Goal: Book appointment/travel/reservation

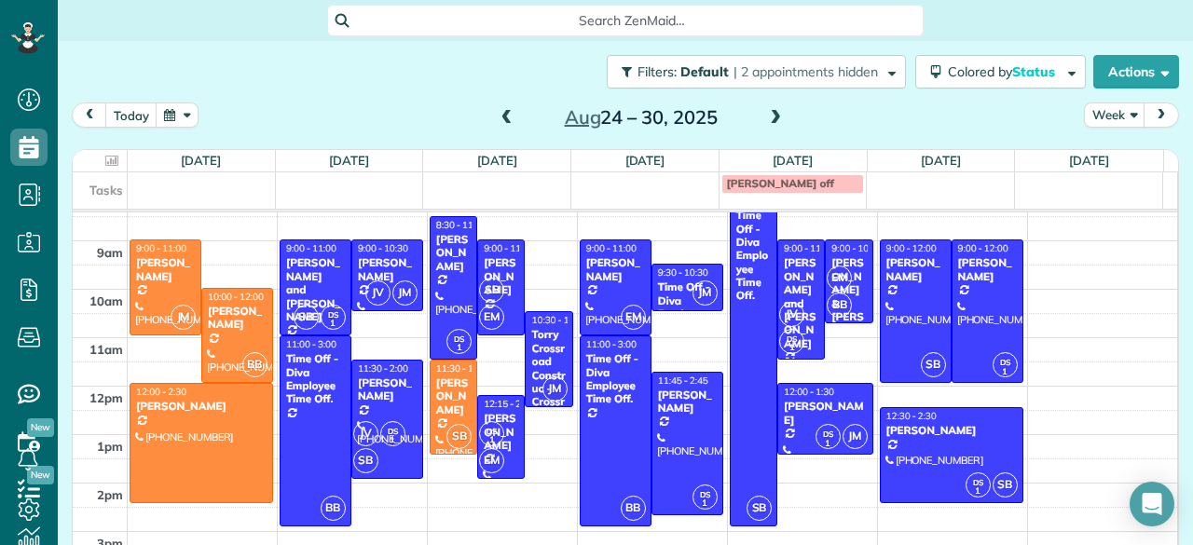
scroll to position [7, 7]
click at [450, 424] on span "SB" at bounding box center [458, 436] width 25 height 25
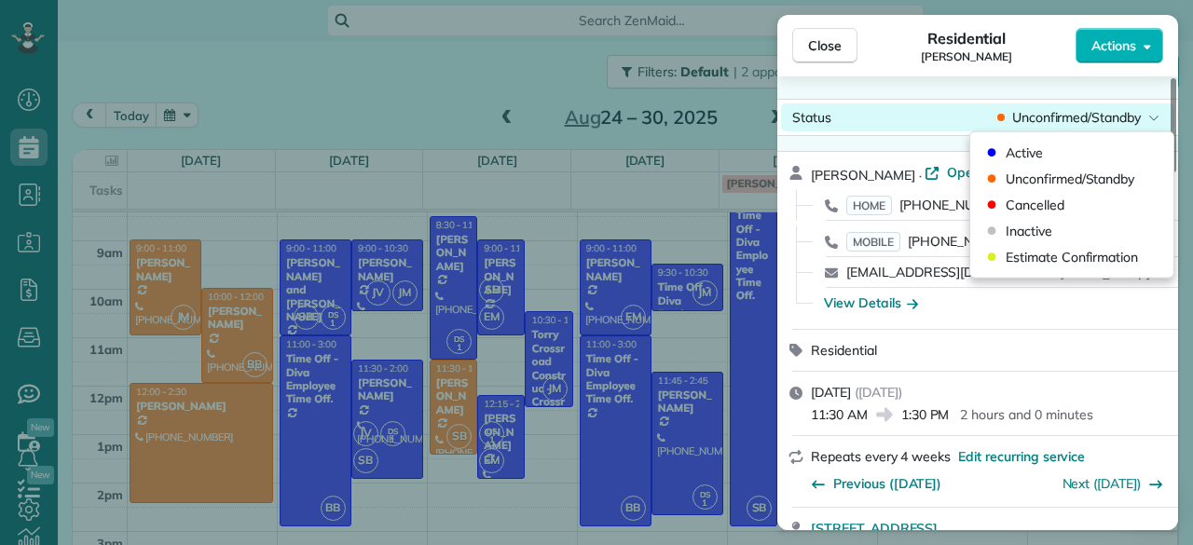
click at [1079, 114] on span "Unconfirmed/Standby" at bounding box center [1076, 117] width 129 height 19
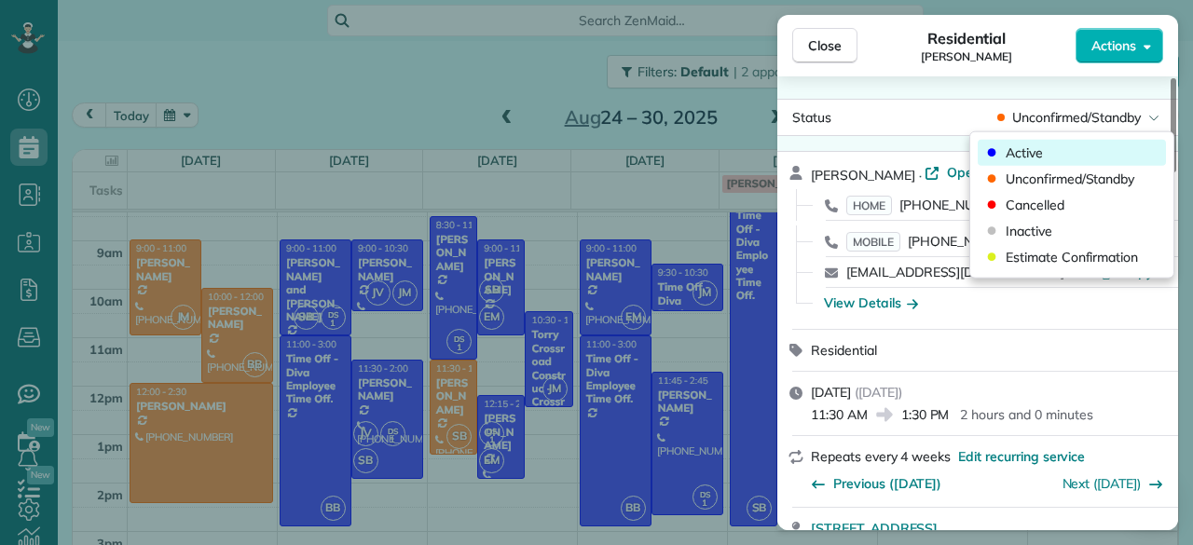
click at [1038, 142] on div "Active" at bounding box center [1071, 153] width 188 height 26
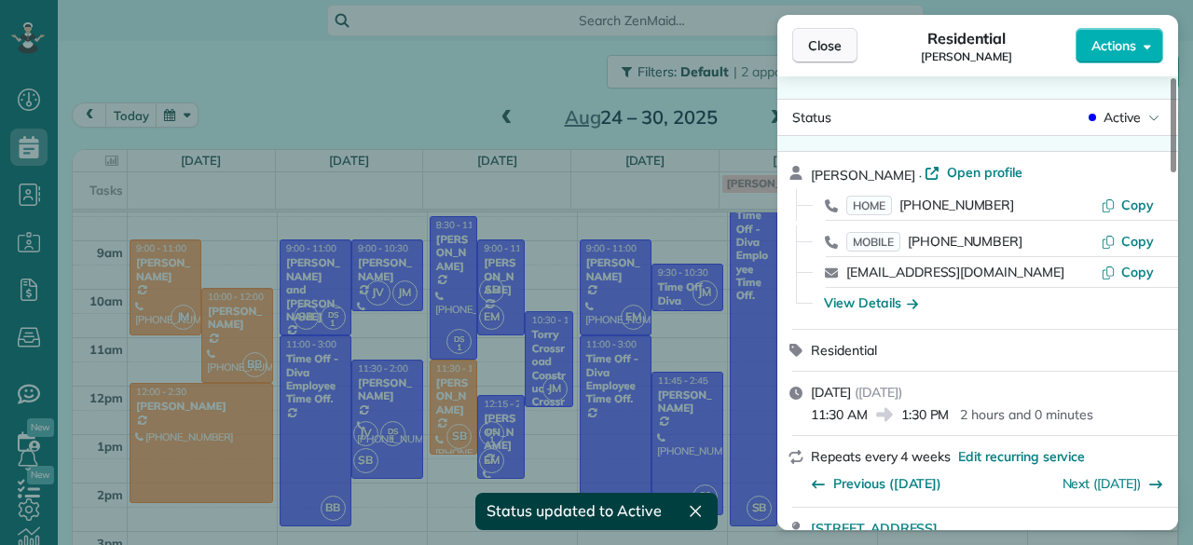
click at [805, 43] on button "Close" at bounding box center [824, 45] width 65 height 35
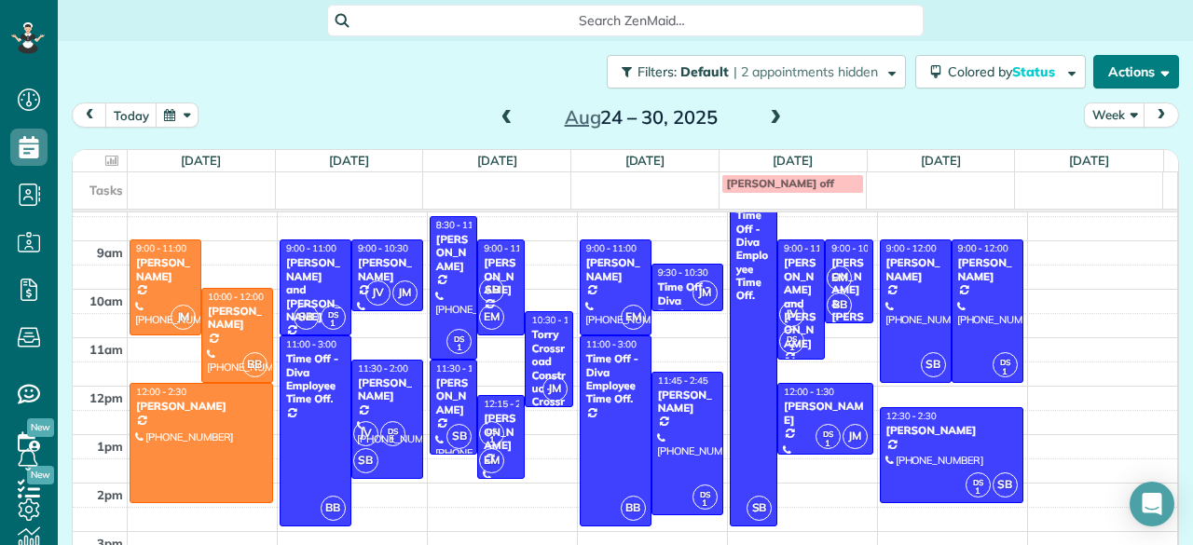
click at [1101, 78] on button "Actions" at bounding box center [1136, 72] width 86 height 34
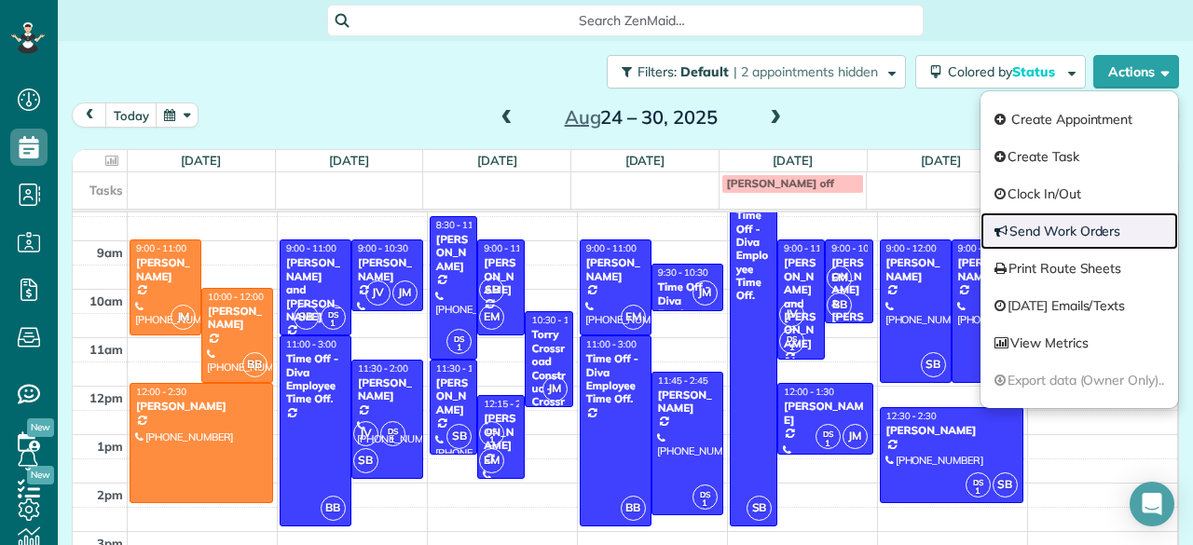
click at [1083, 225] on link "Send Work Orders" at bounding box center [1079, 230] width 198 height 37
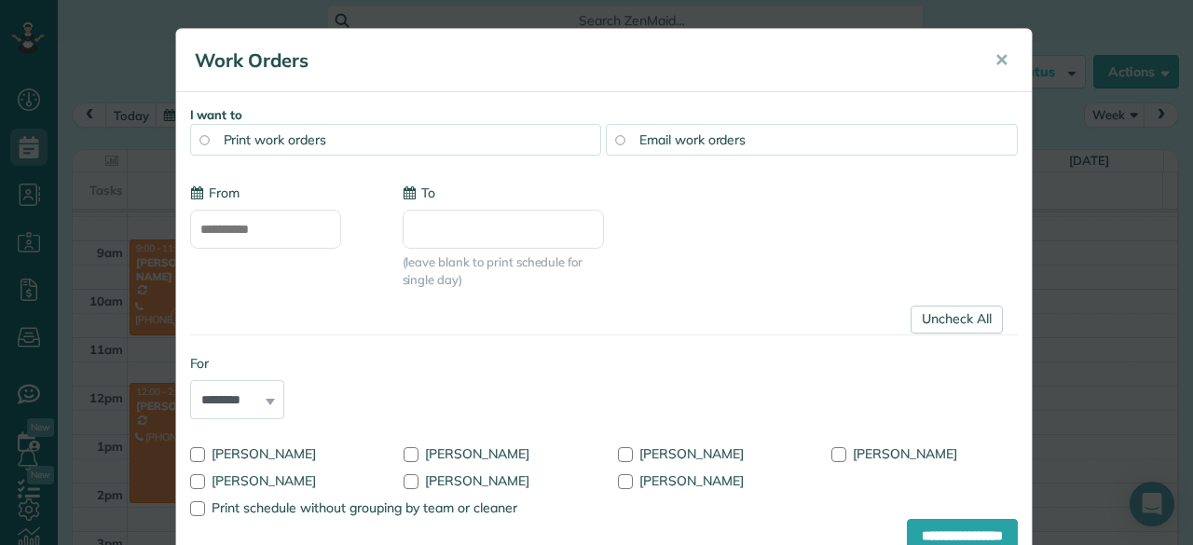
type input "**********"
click at [629, 143] on div "Email work orders" at bounding box center [812, 140] width 412 height 32
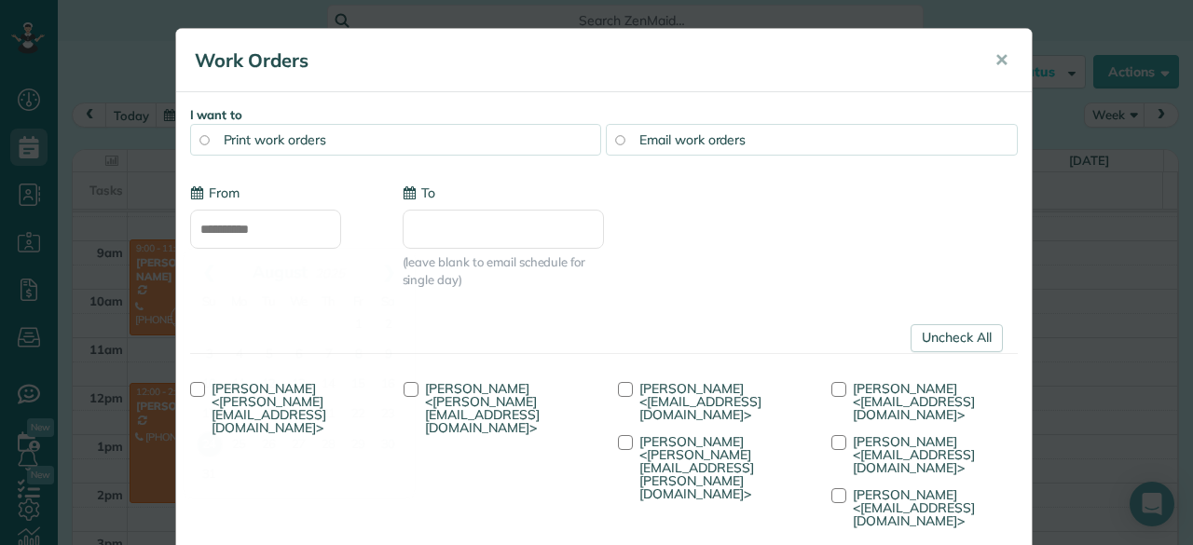
click at [269, 221] on input "**********" at bounding box center [265, 229] width 151 height 39
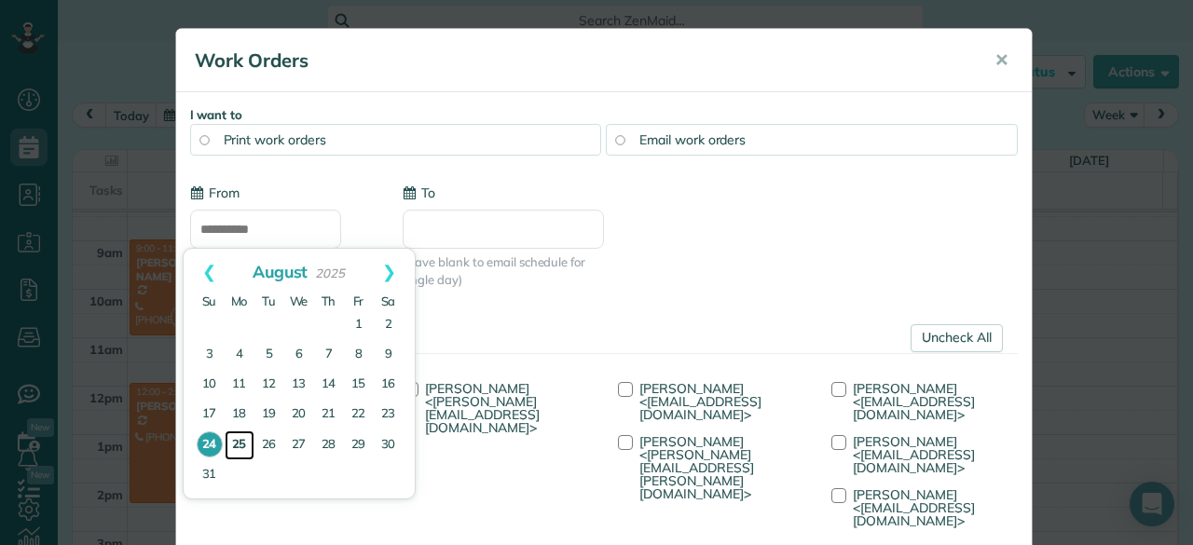
click at [240, 439] on link "25" at bounding box center [240, 445] width 30 height 30
type input "**********"
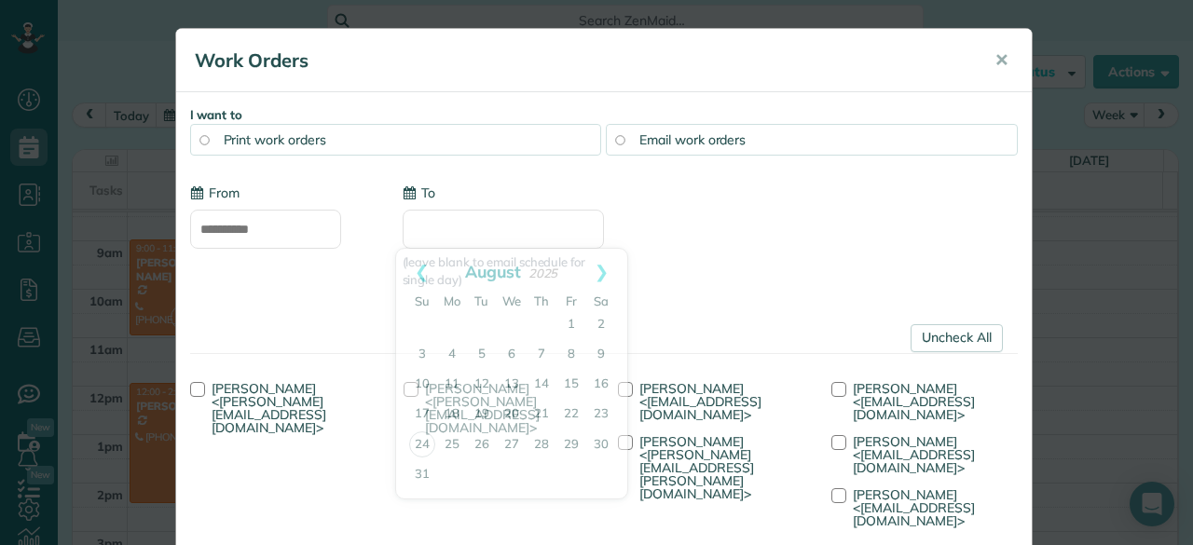
click at [486, 222] on input "To" at bounding box center [502, 229] width 201 height 39
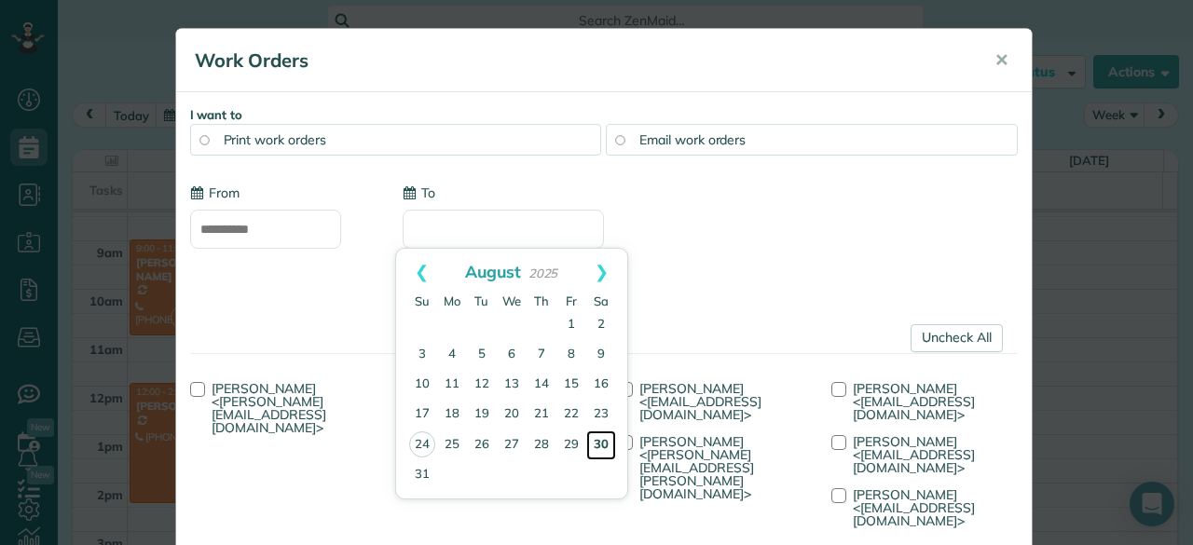
click at [602, 441] on link "30" at bounding box center [601, 445] width 30 height 30
type input "**********"
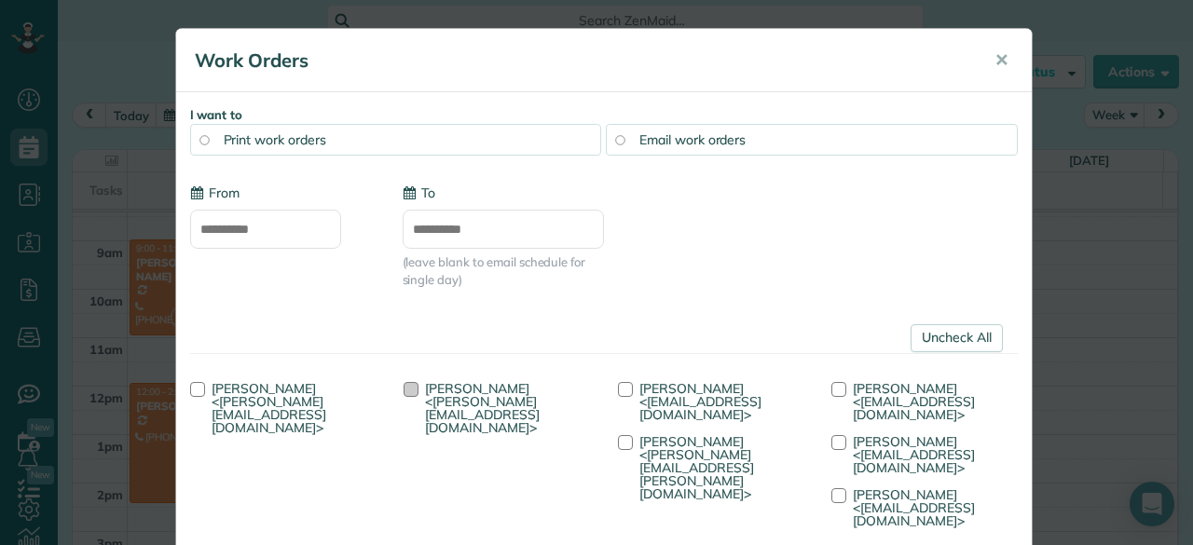
click at [465, 400] on span "[PERSON_NAME] <[PERSON_NAME][EMAIL_ADDRESS][DOMAIN_NAME]>" at bounding box center [482, 408] width 115 height 56
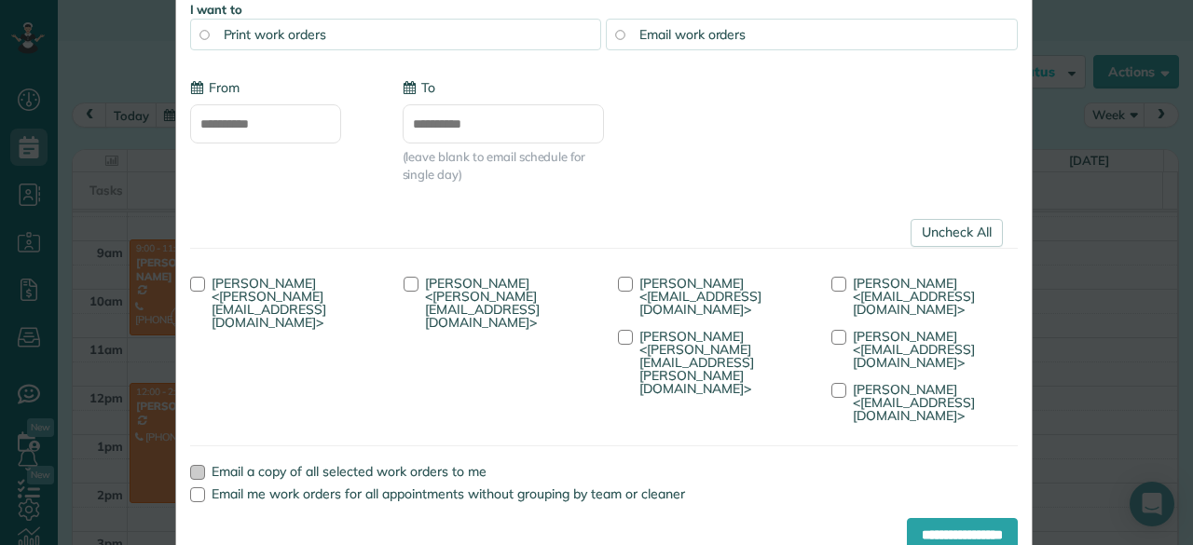
click at [194, 465] on div at bounding box center [197, 472] width 15 height 15
click at [970, 518] on input "**********" at bounding box center [962, 535] width 111 height 34
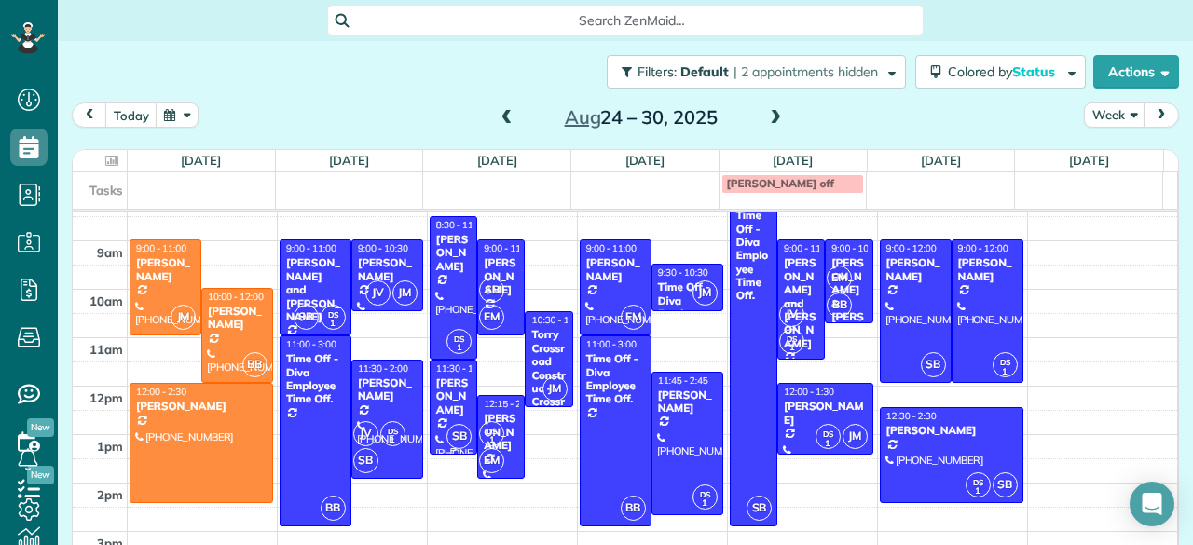
click at [453, 385] on div "[PERSON_NAME]" at bounding box center [453, 396] width 36 height 40
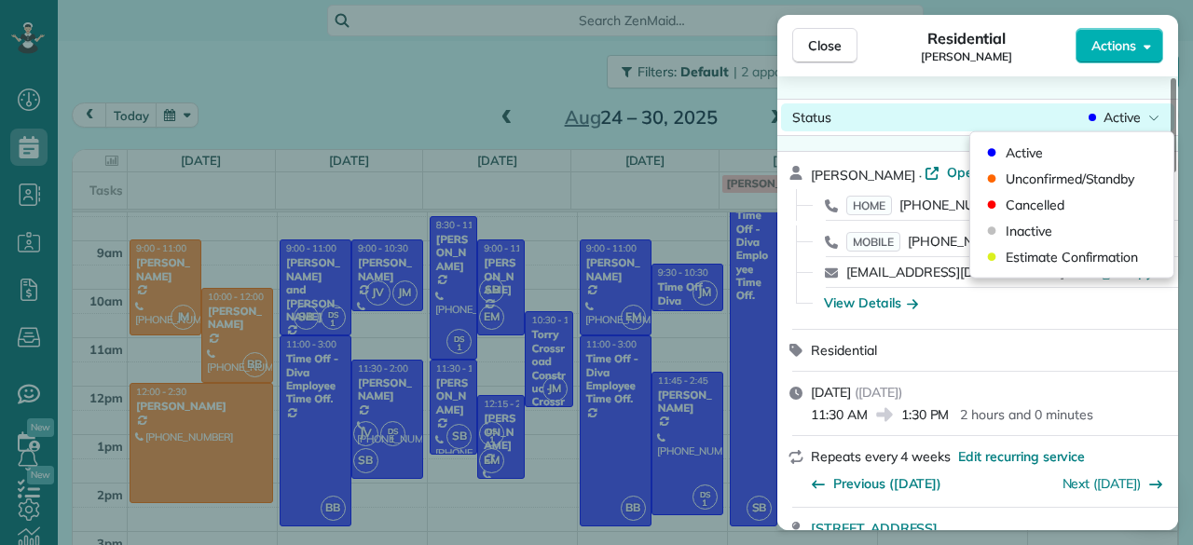
click at [1093, 126] on icon at bounding box center [1091, 117] width 7 height 19
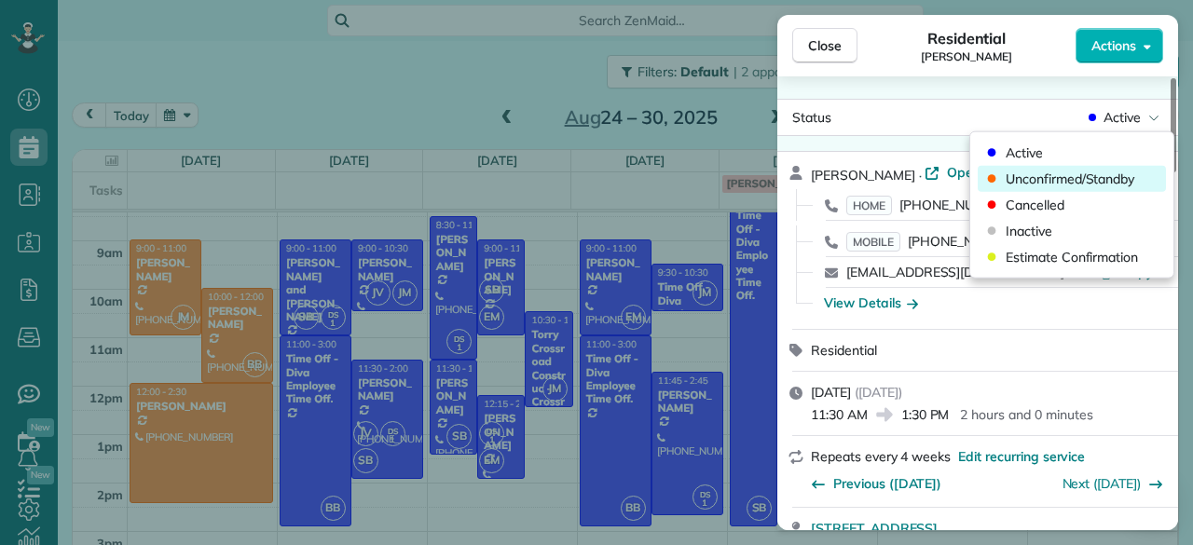
click at [1071, 184] on span "Unconfirmed/Standby" at bounding box center [1069, 179] width 129 height 19
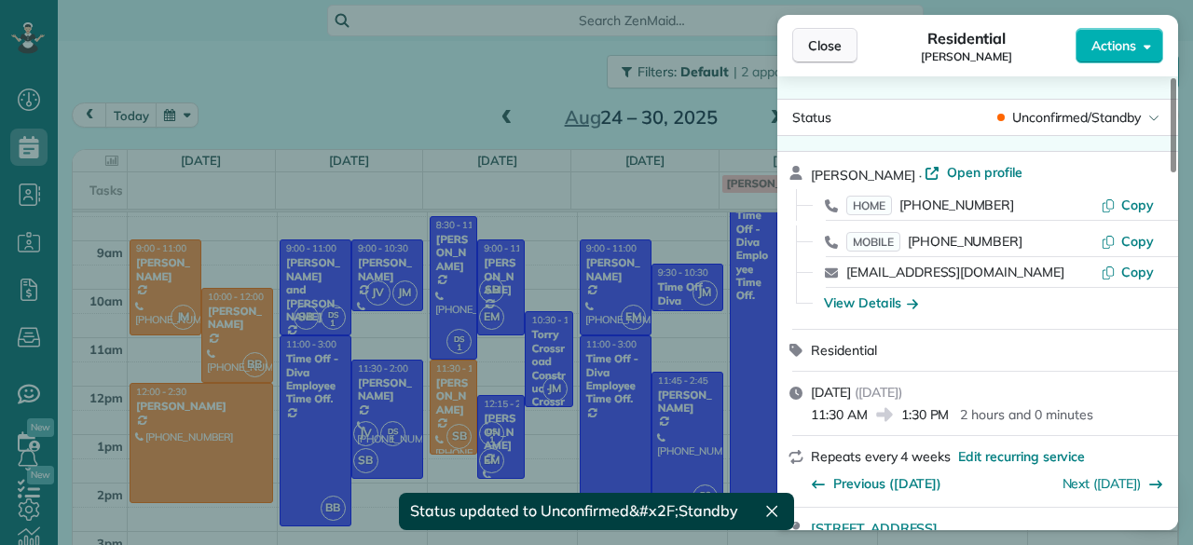
click at [833, 53] on span "Close" at bounding box center [825, 45] width 34 height 19
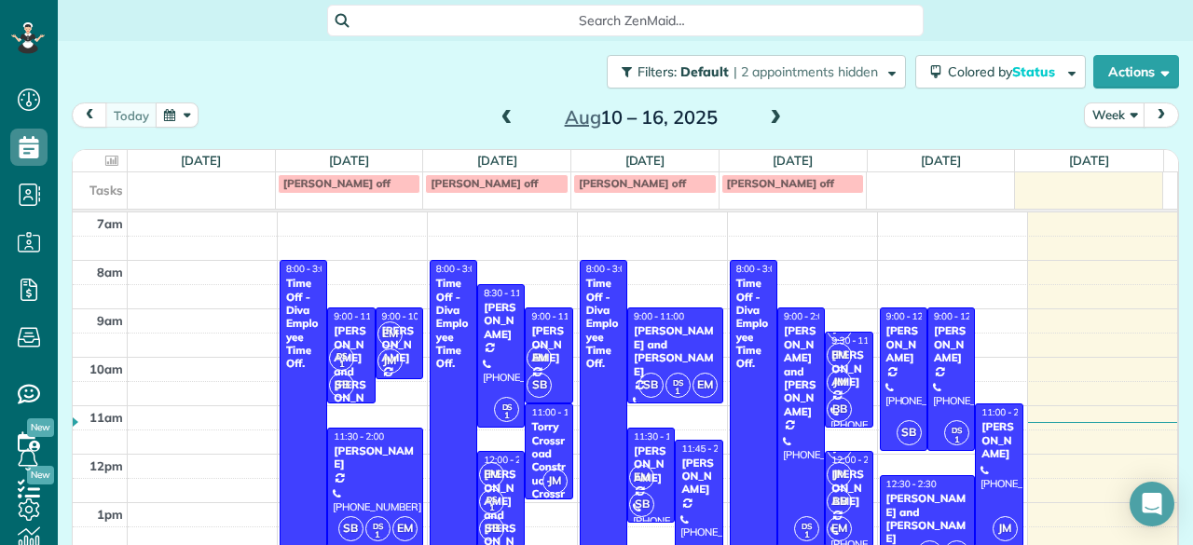
click at [771, 117] on span at bounding box center [775, 118] width 20 height 17
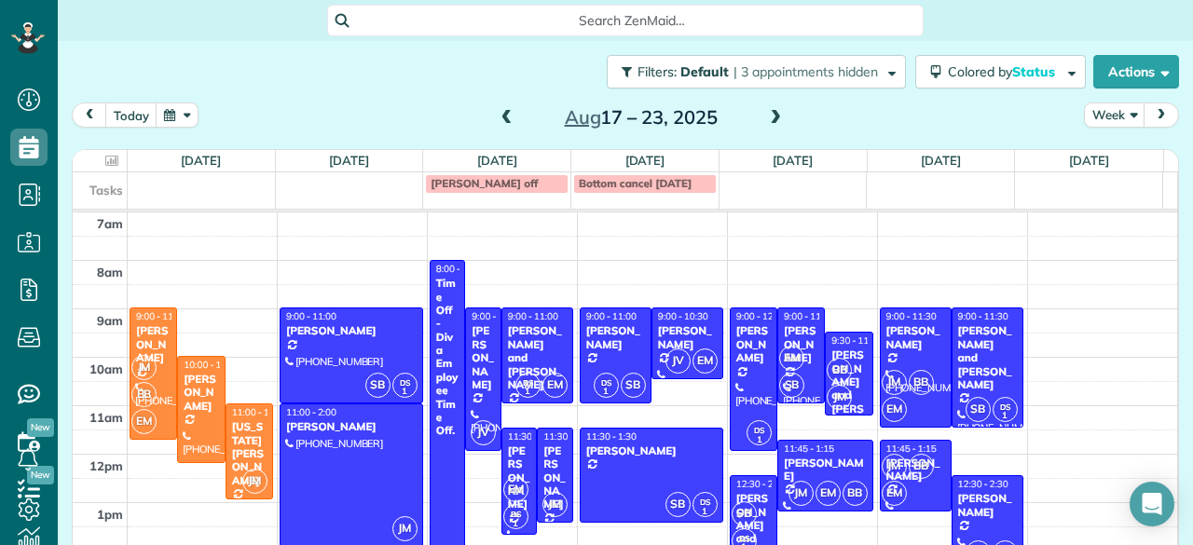
click at [771, 117] on span at bounding box center [775, 118] width 20 height 17
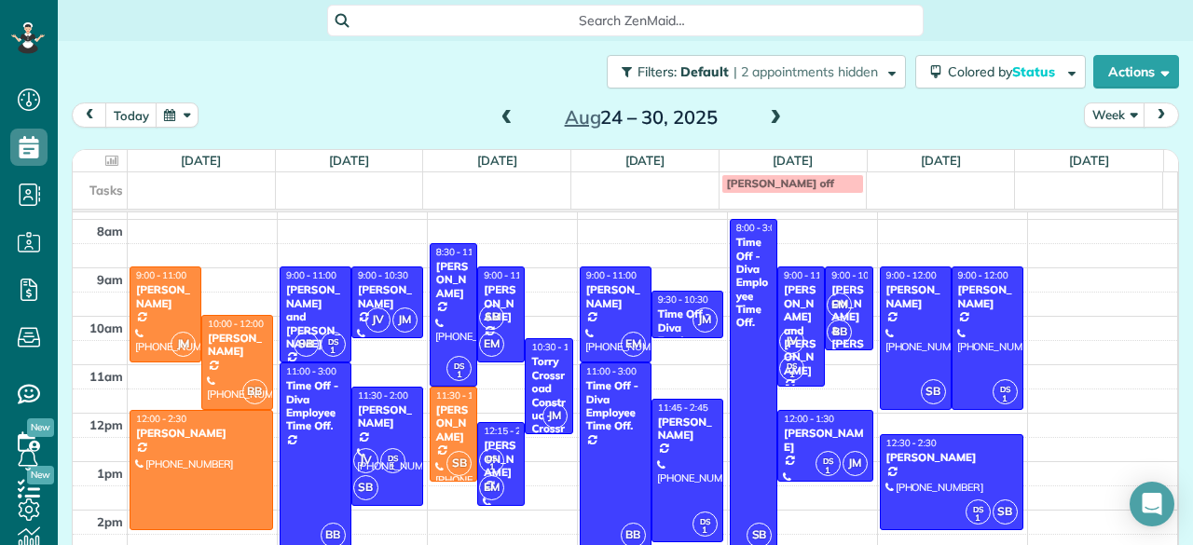
scroll to position [35, 0]
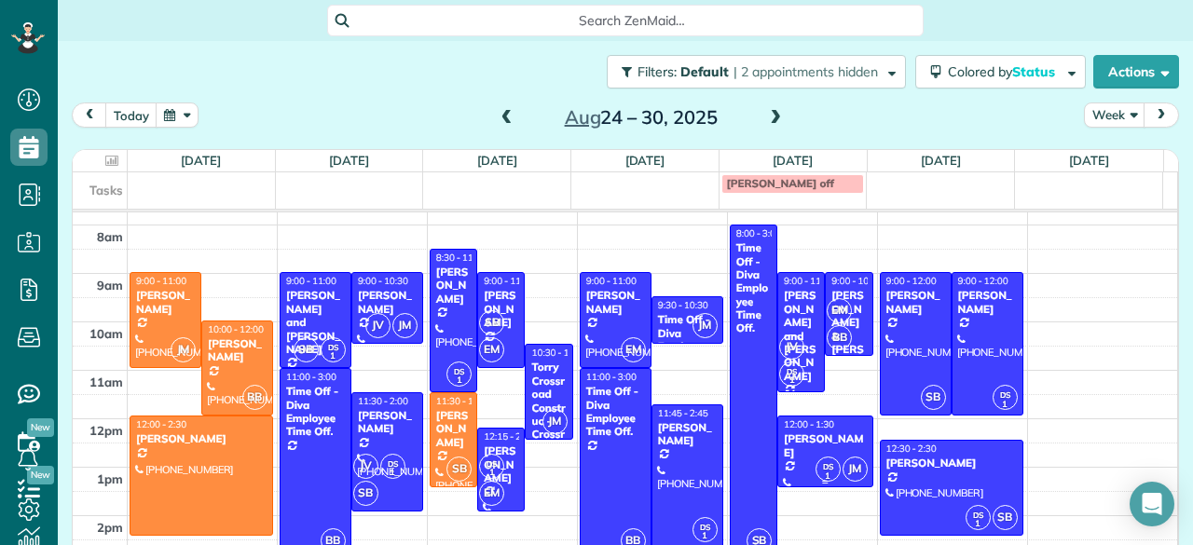
click at [809, 443] on div "[PERSON_NAME]" at bounding box center [825, 445] width 85 height 27
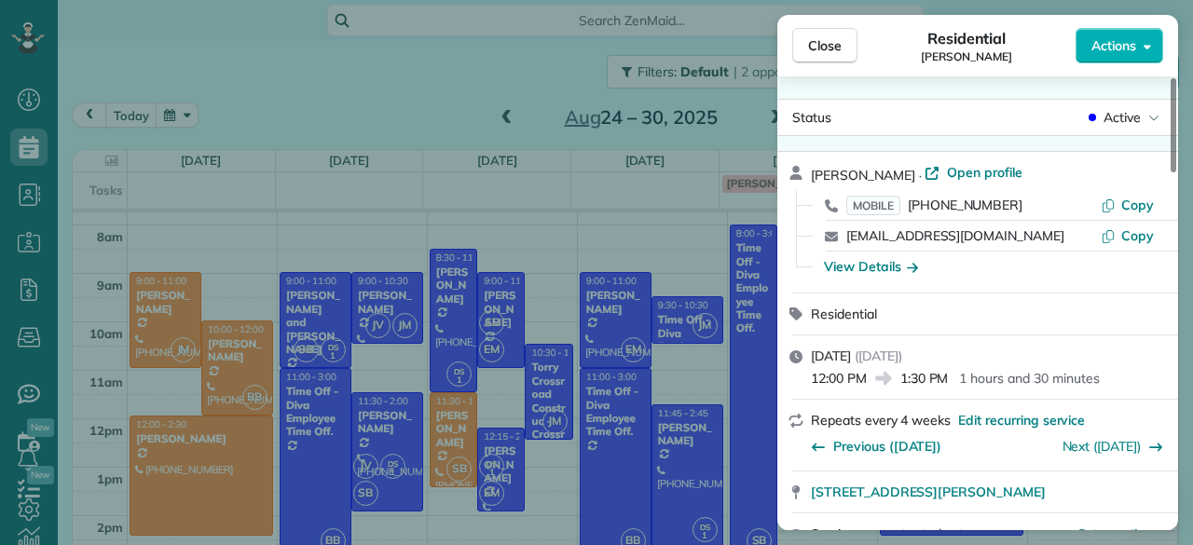
click at [986, 432] on div "Previous ([DATE]) Next ([DATE])" at bounding box center [989, 443] width 356 height 29
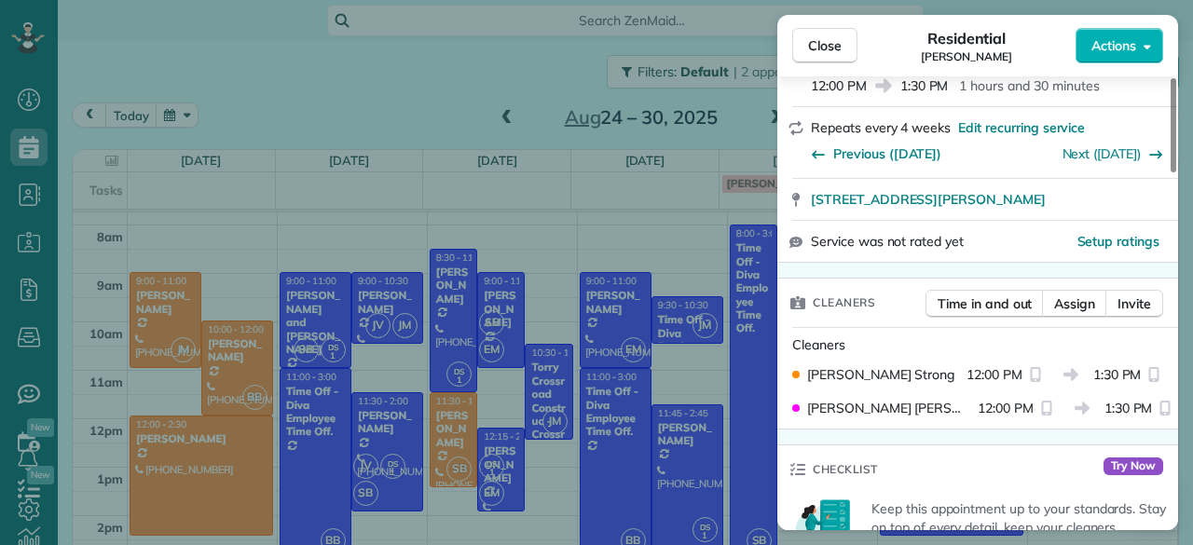
scroll to position [296, 0]
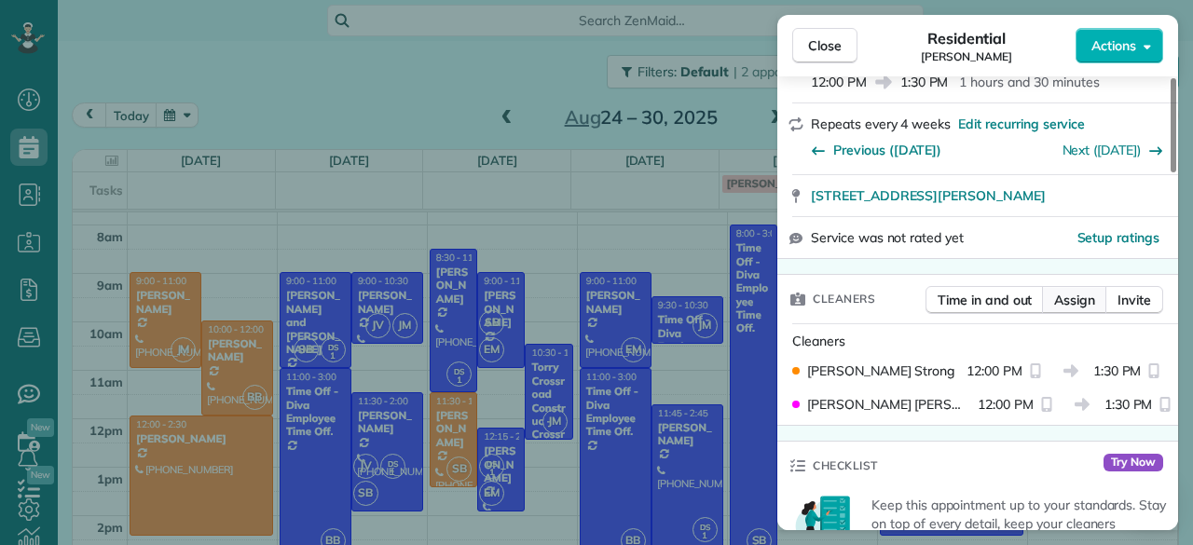
click at [1064, 300] on span "Assign" at bounding box center [1074, 300] width 41 height 19
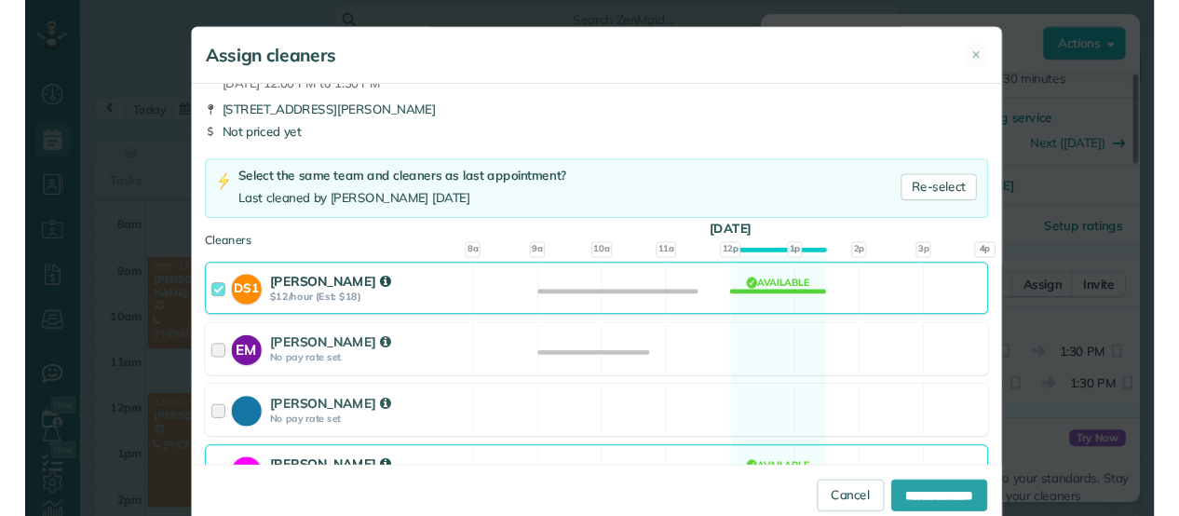
scroll to position [48, 0]
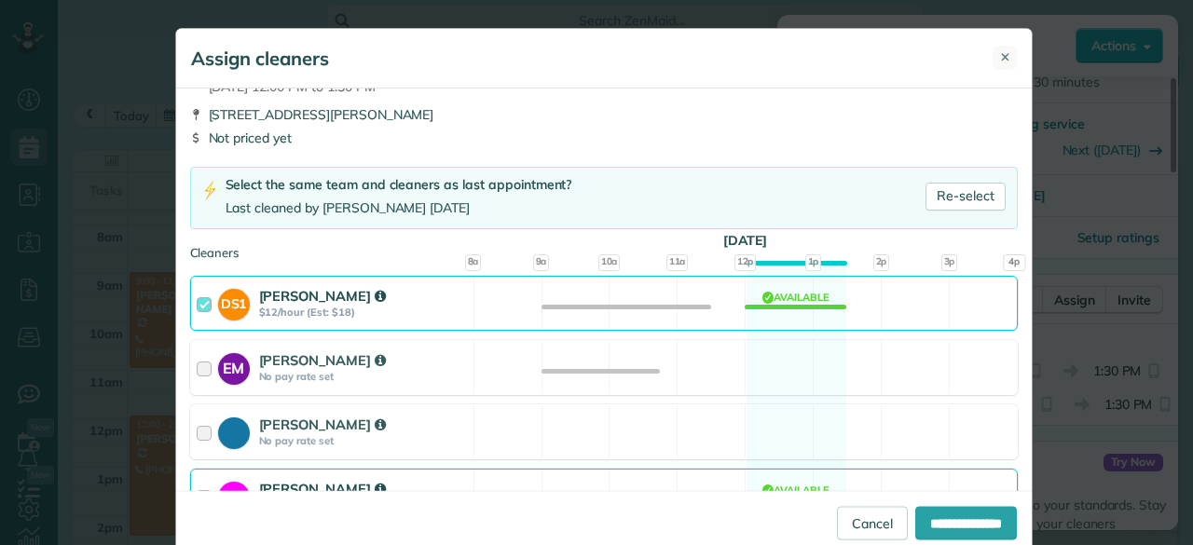
click at [1000, 53] on span "✕" at bounding box center [1005, 57] width 10 height 18
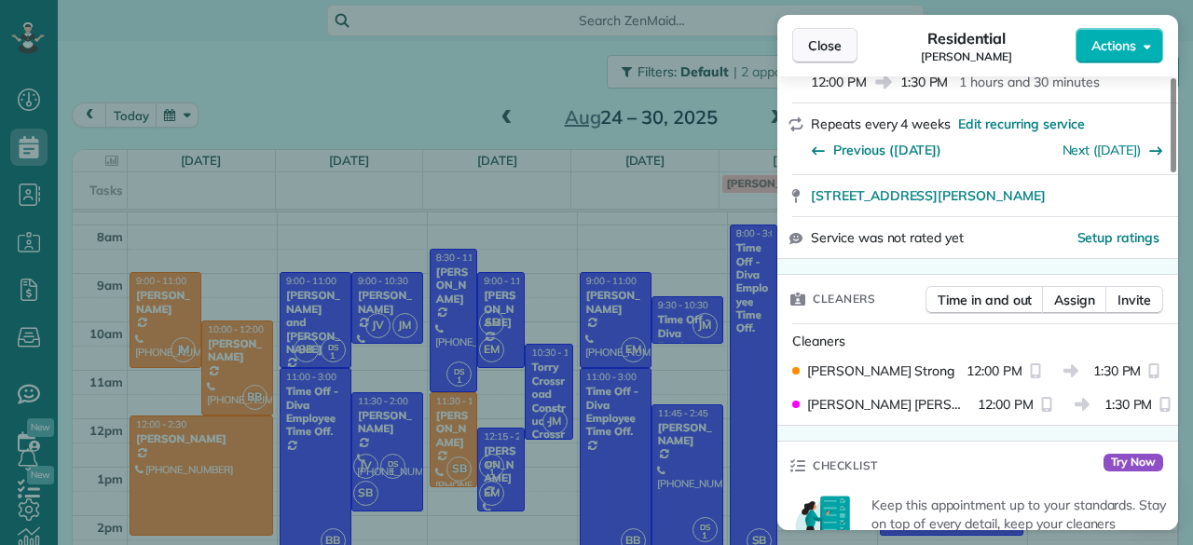
click at [823, 47] on span "Close" at bounding box center [825, 45] width 34 height 19
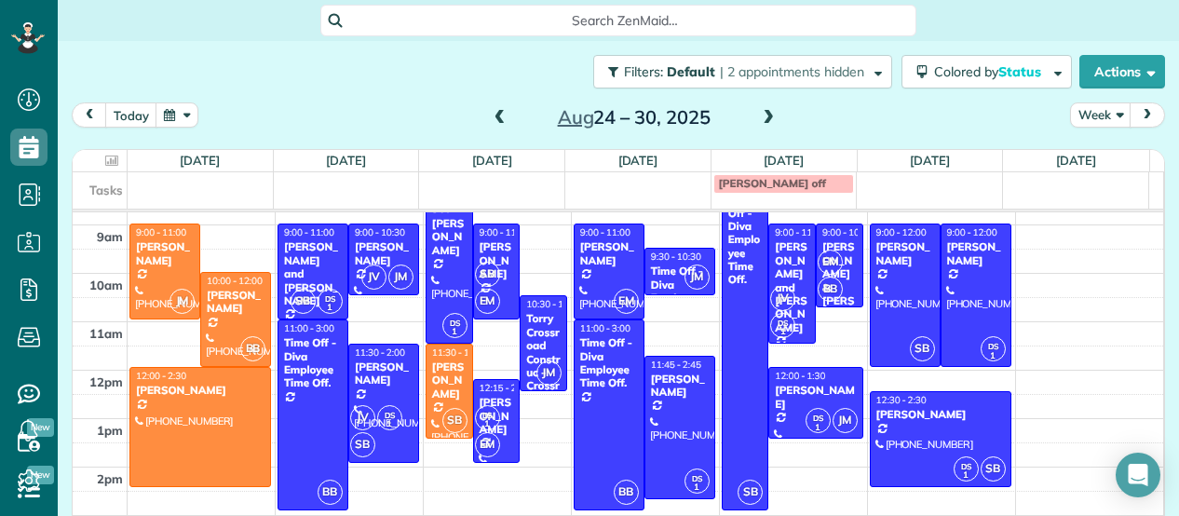
scroll to position [83, 0]
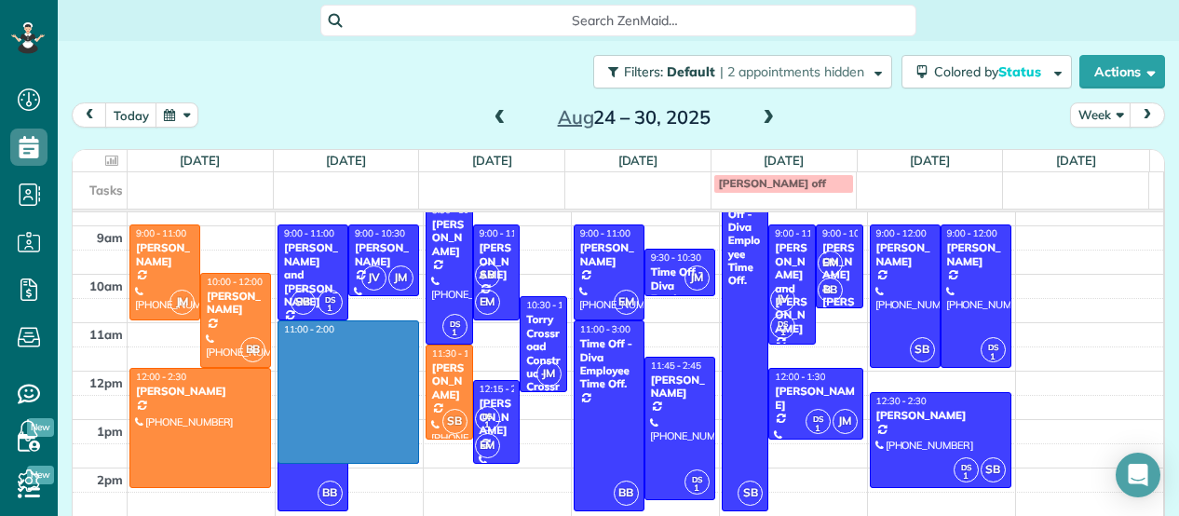
drag, startPoint x: 374, startPoint y: 326, endPoint x: 357, endPoint y: 454, distance: 128.7
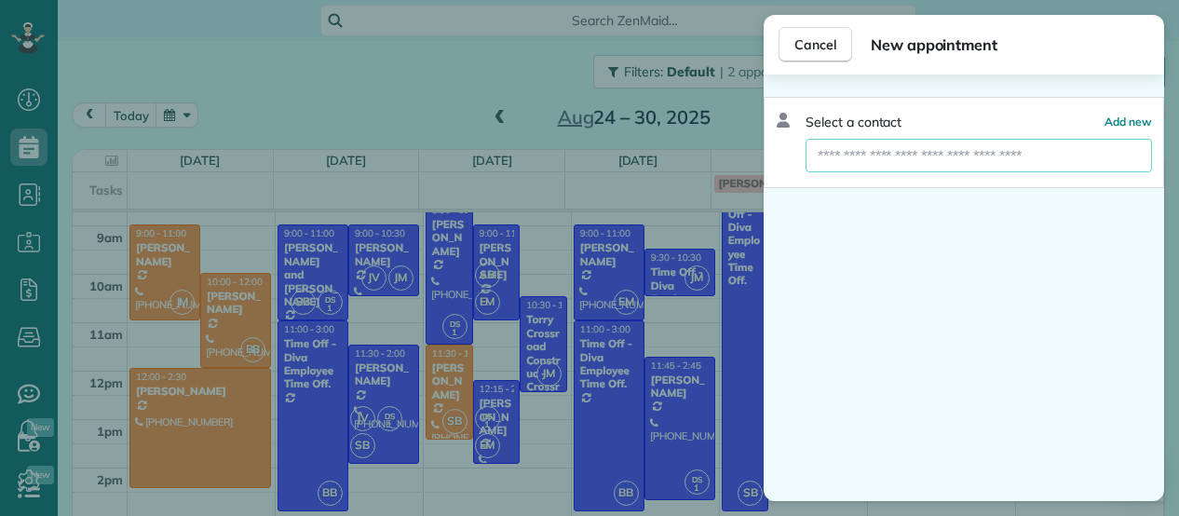
click at [819, 160] on input "text" at bounding box center [979, 156] width 347 height 34
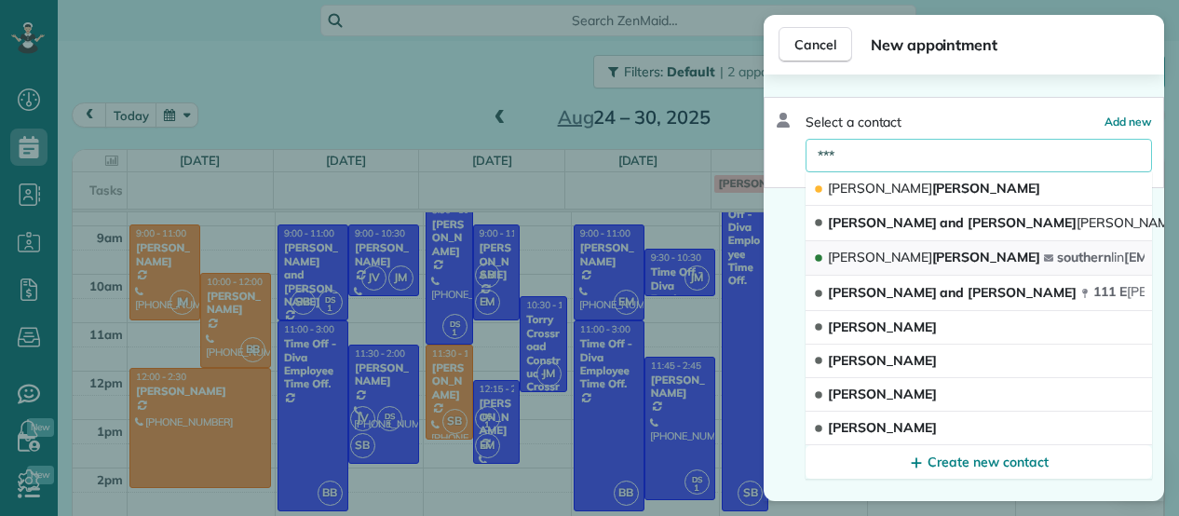
type input "***"
click at [905, 241] on button "[PERSON_NAME] southern lin [EMAIL_ADDRESS][DOMAIN_NAME]" at bounding box center [979, 258] width 347 height 35
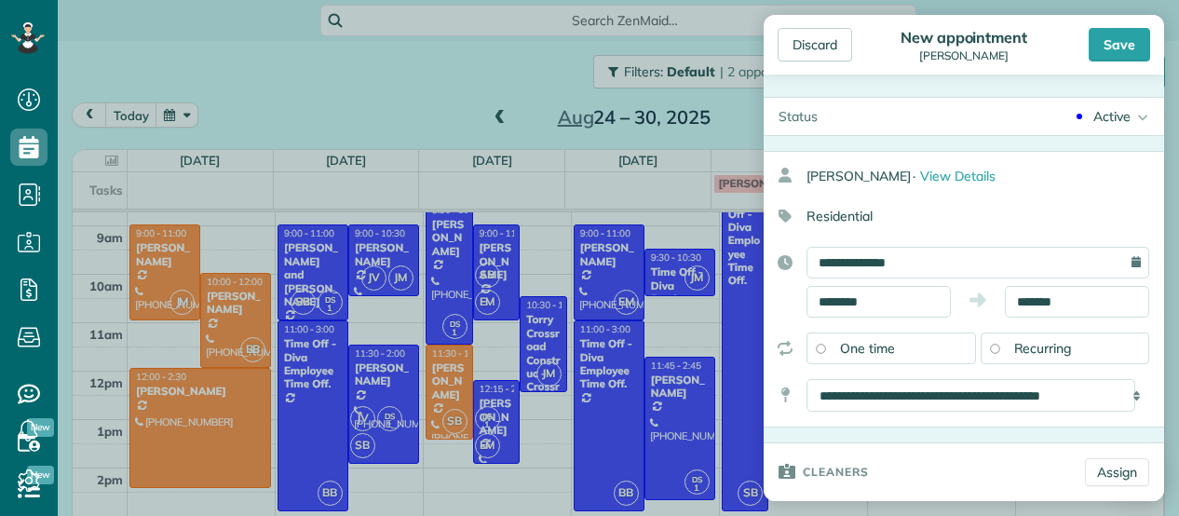
scroll to position [153, 0]
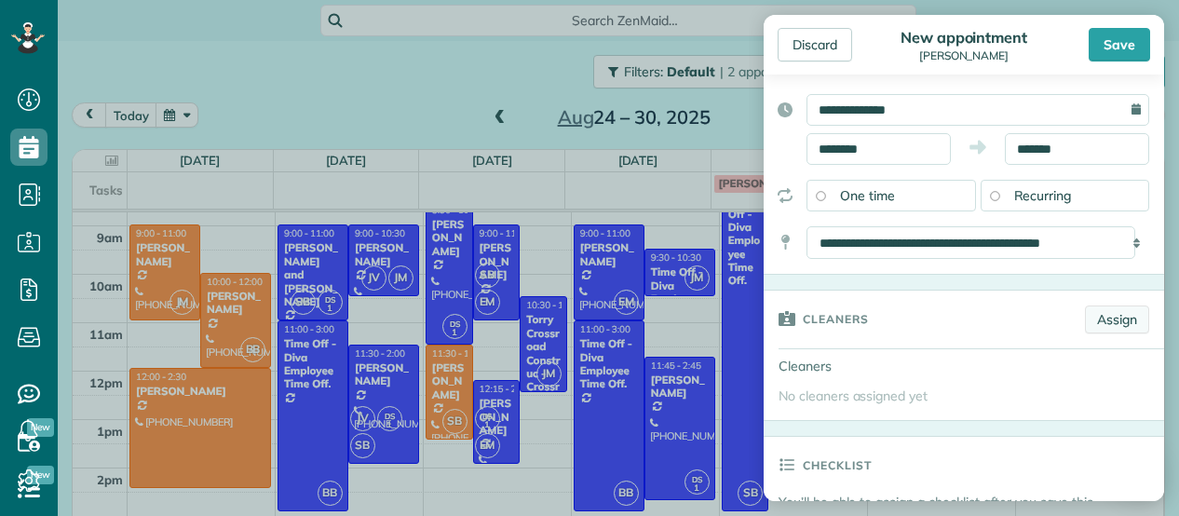
click at [1096, 323] on link "Assign" at bounding box center [1117, 320] width 64 height 28
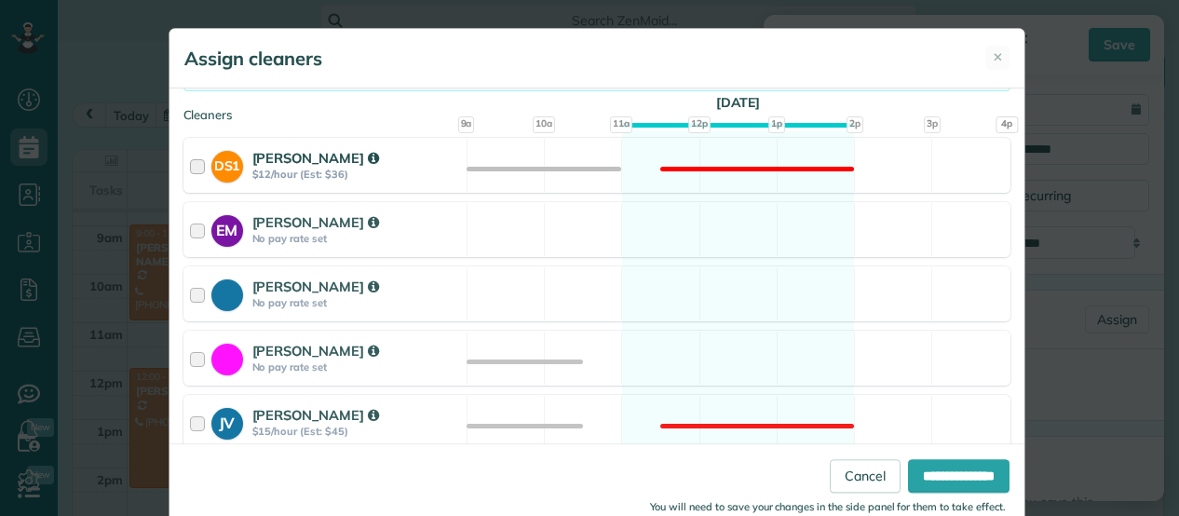
scroll to position [186, 0]
click at [302, 341] on strong "[PERSON_NAME]" at bounding box center [315, 350] width 127 height 18
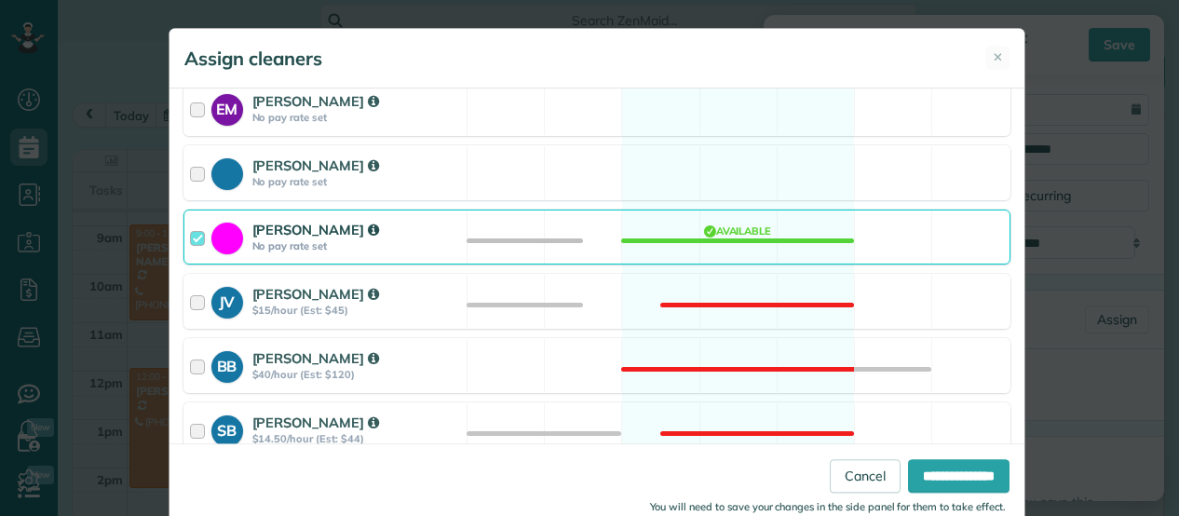
scroll to position [39, 0]
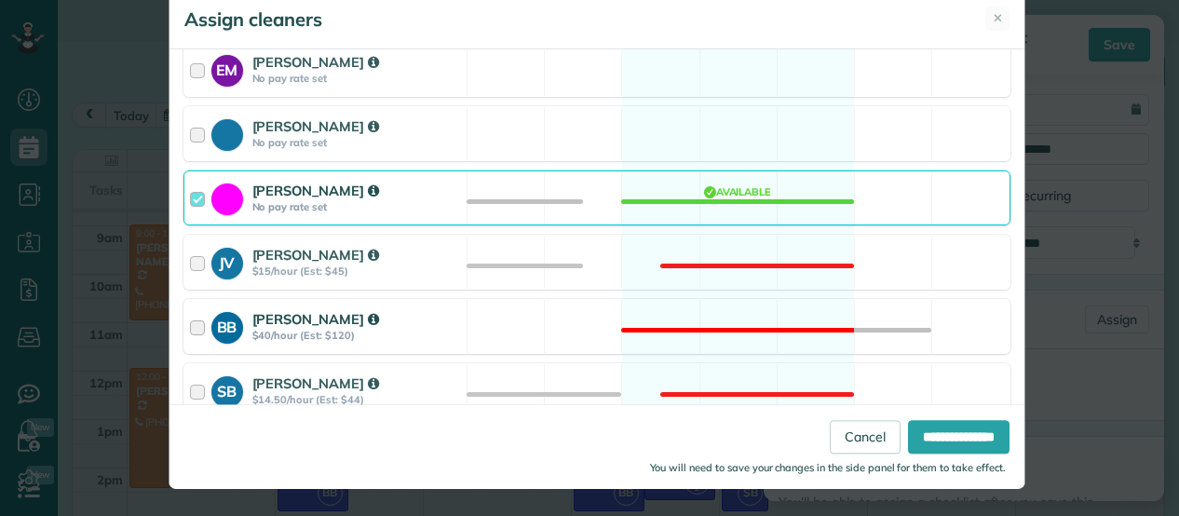
click at [907, 333] on div "BB [PERSON_NAME] $40/hour (Est: $120) Not available" at bounding box center [597, 326] width 827 height 55
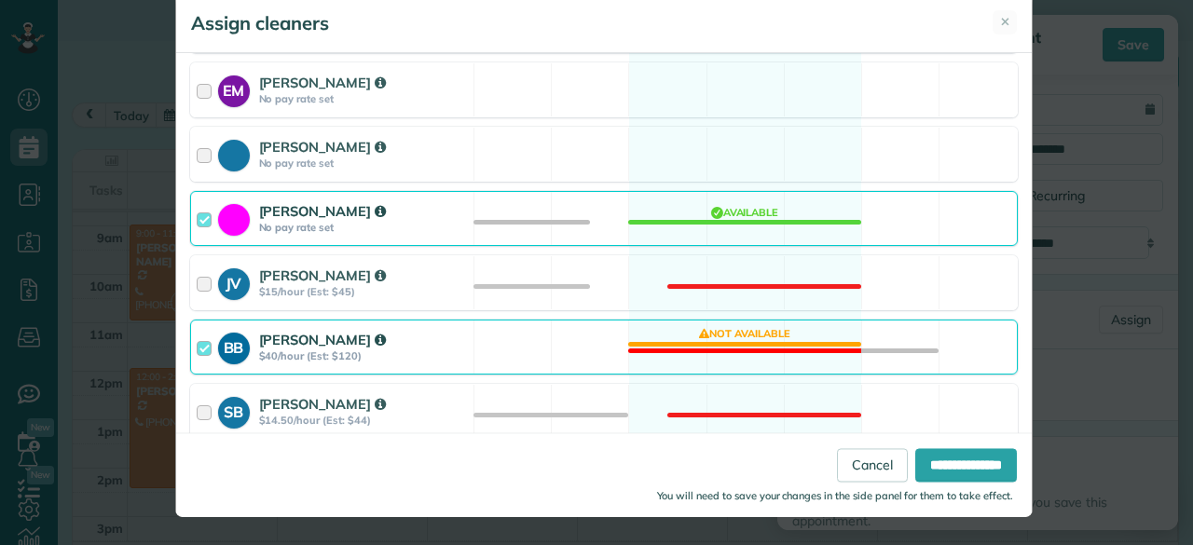
scroll to position [545, 58]
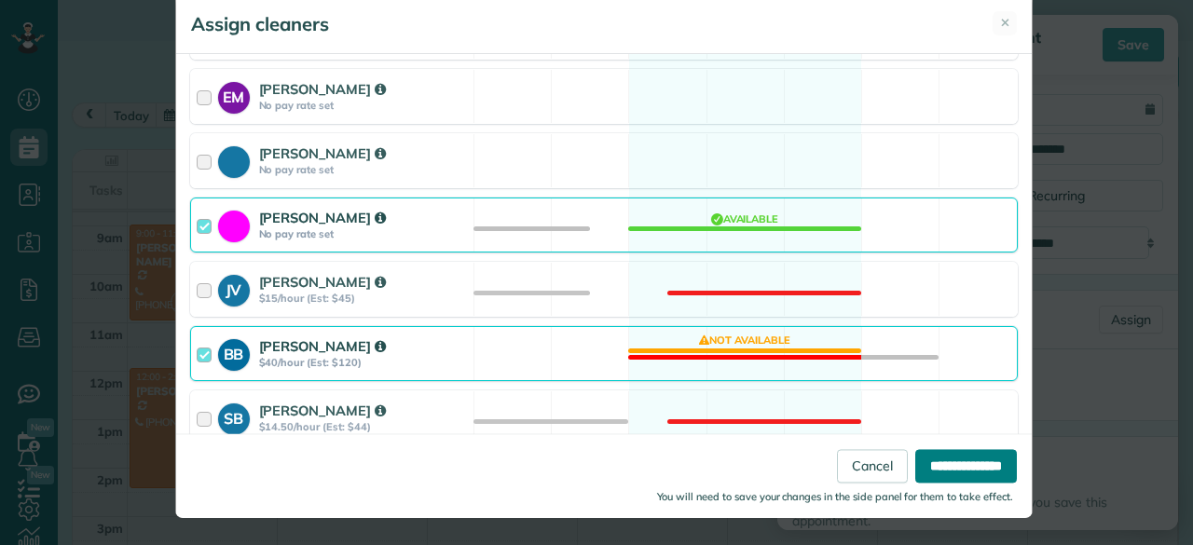
click at [943, 479] on input "**********" at bounding box center [966, 466] width 102 height 34
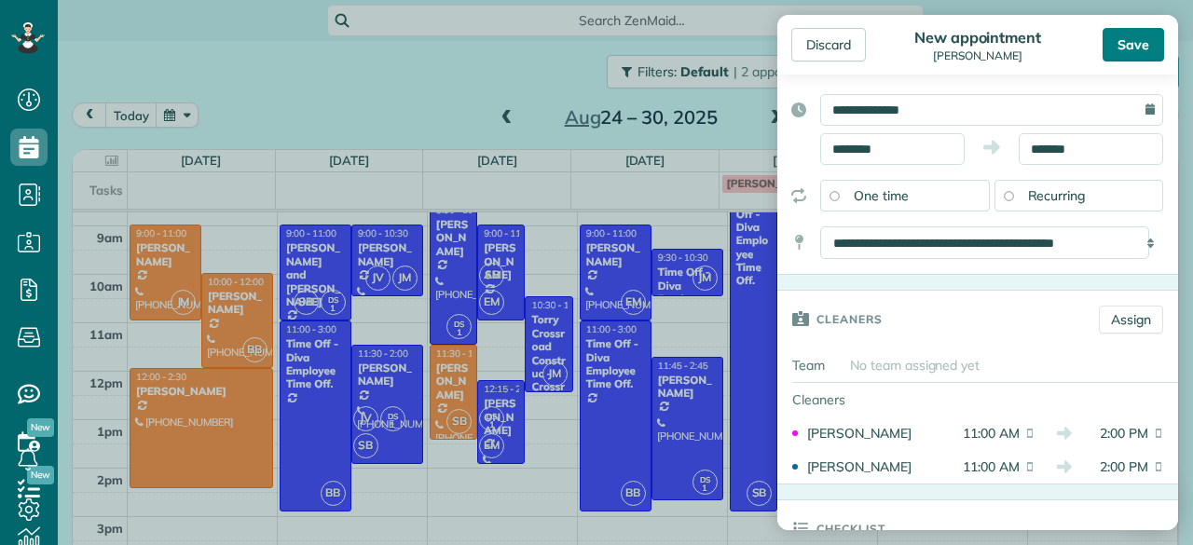
click at [1142, 32] on div "Save" at bounding box center [1132, 45] width 61 height 34
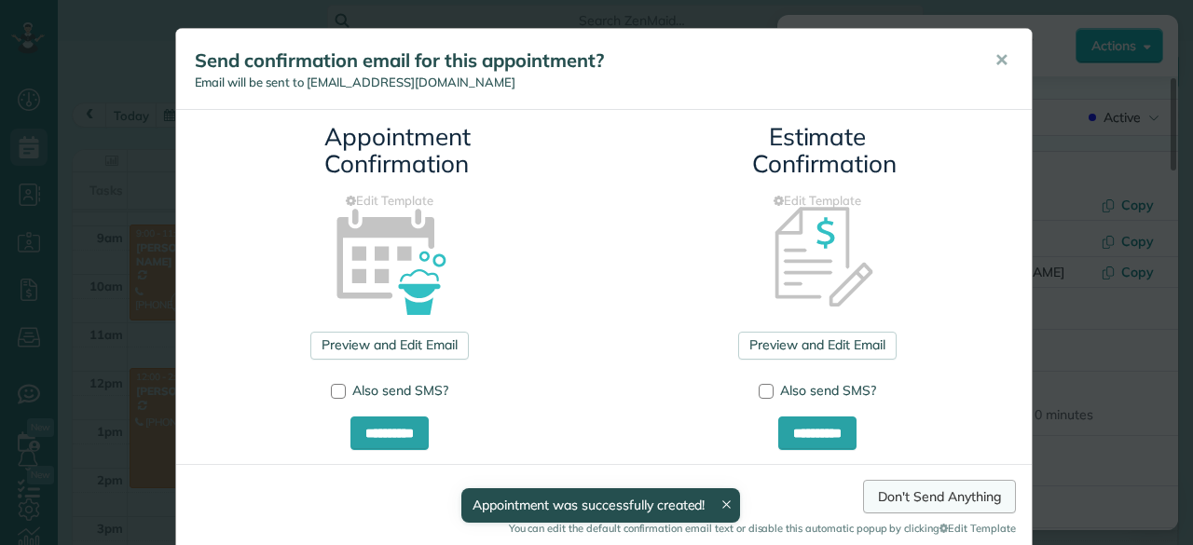
click at [927, 493] on link "Don't Send Anything" at bounding box center [939, 497] width 152 height 34
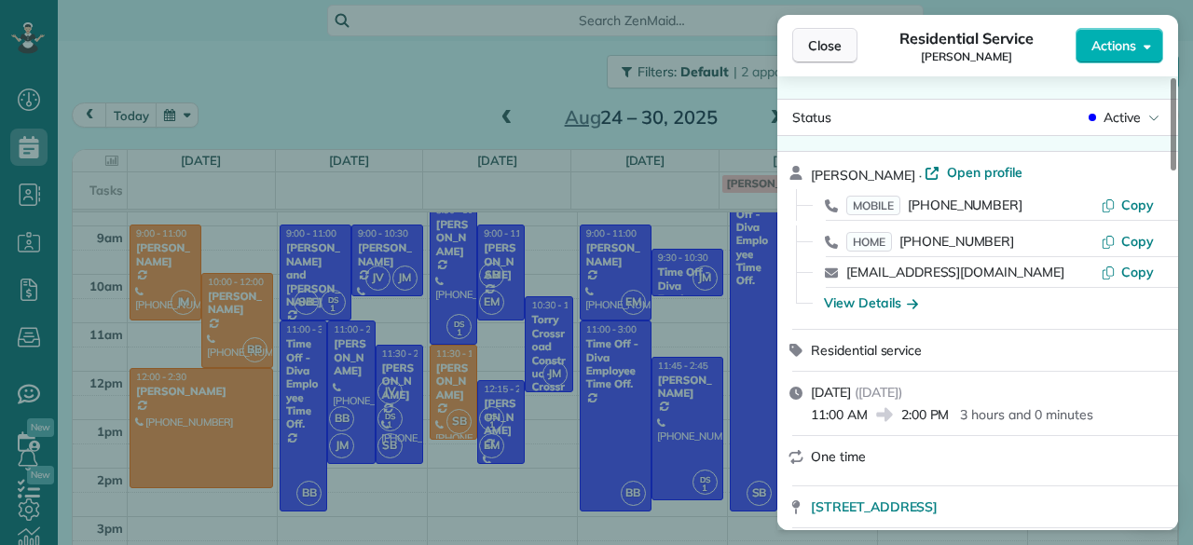
click at [831, 45] on span "Close" at bounding box center [825, 45] width 34 height 19
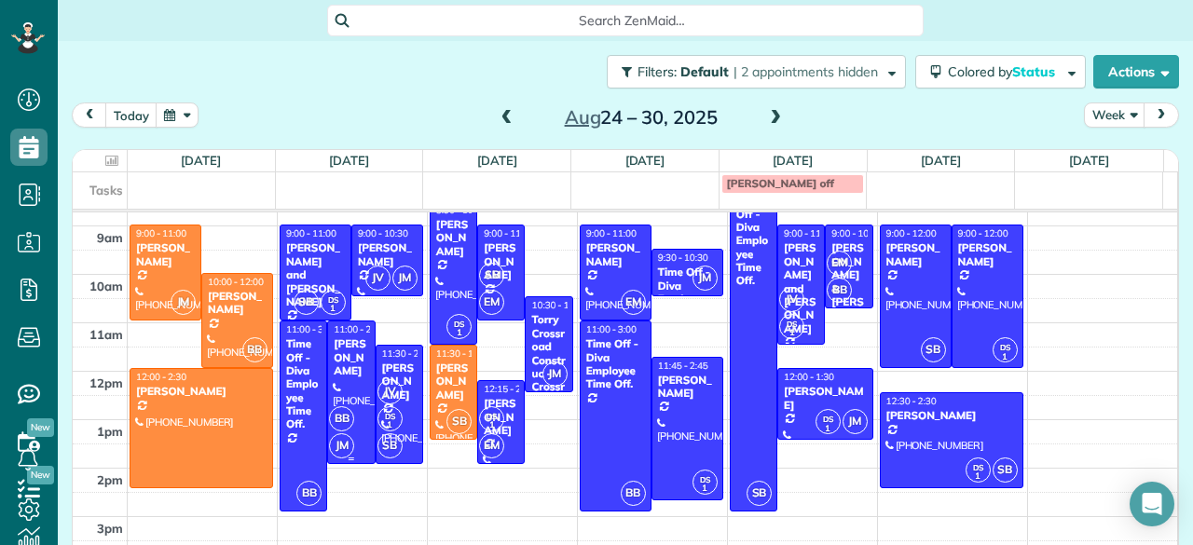
click at [328, 429] on div "BB JM" at bounding box center [349, 432] width 42 height 54
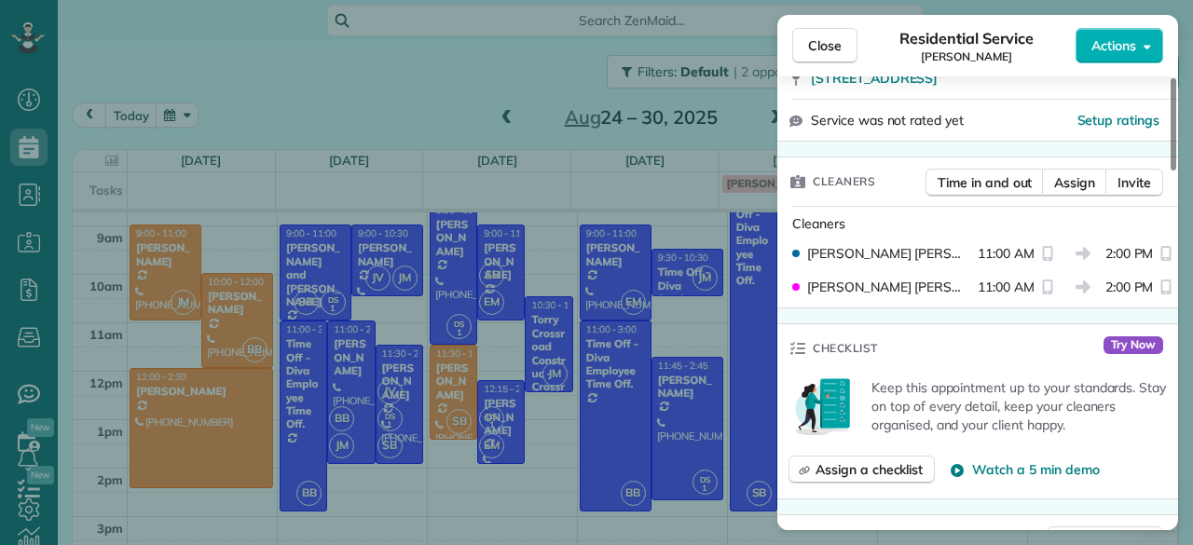
scroll to position [430, 0]
click at [1072, 177] on span "Assign" at bounding box center [1074, 180] width 41 height 19
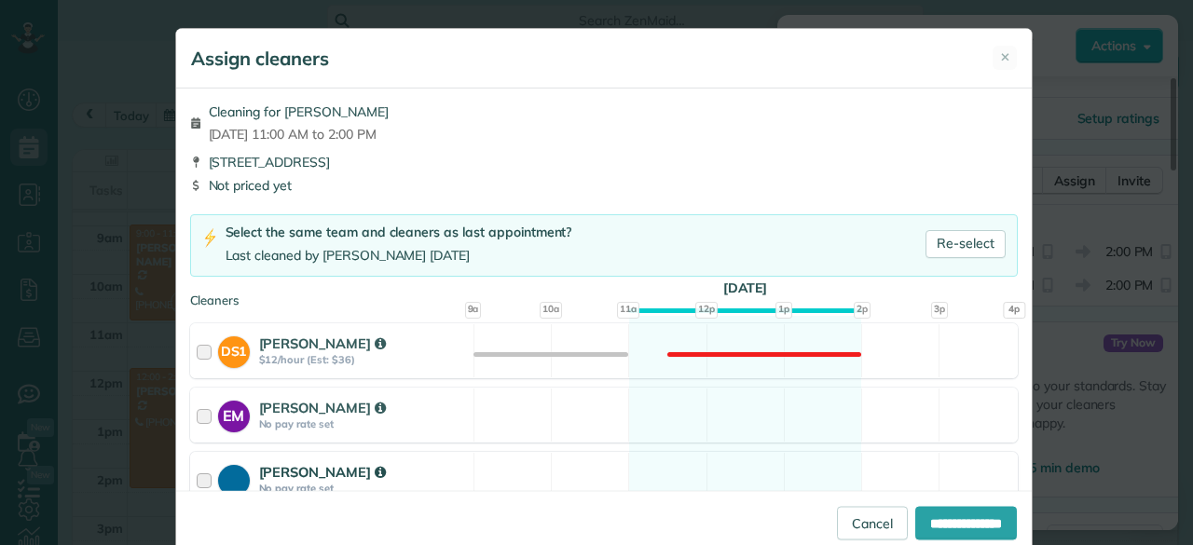
scroll to position [263, 0]
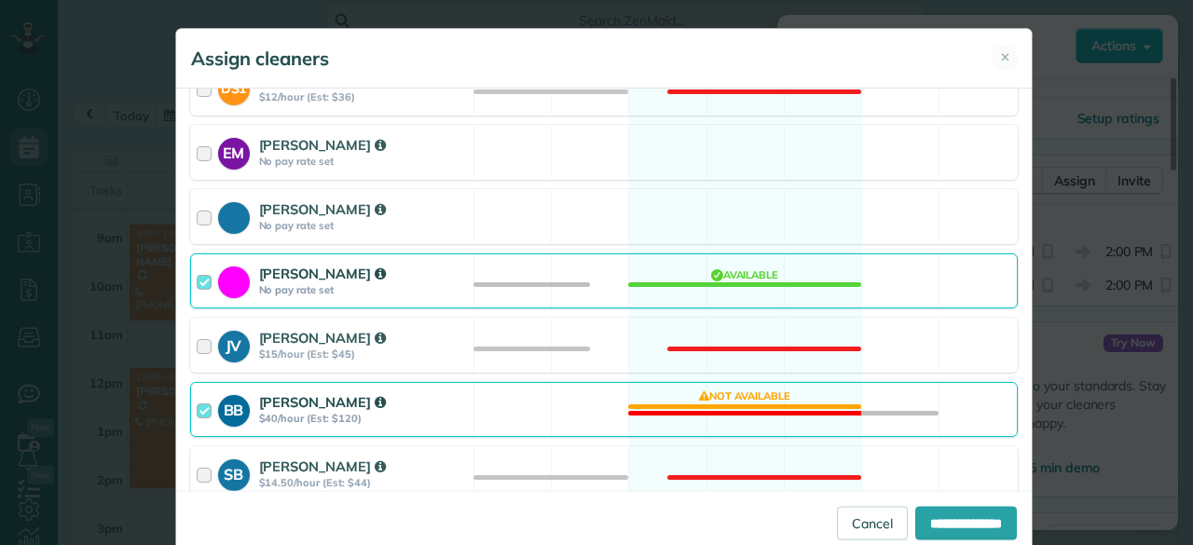
click at [416, 383] on div "BB [PERSON_NAME] $40/hour (Est: $120)" at bounding box center [332, 409] width 282 height 53
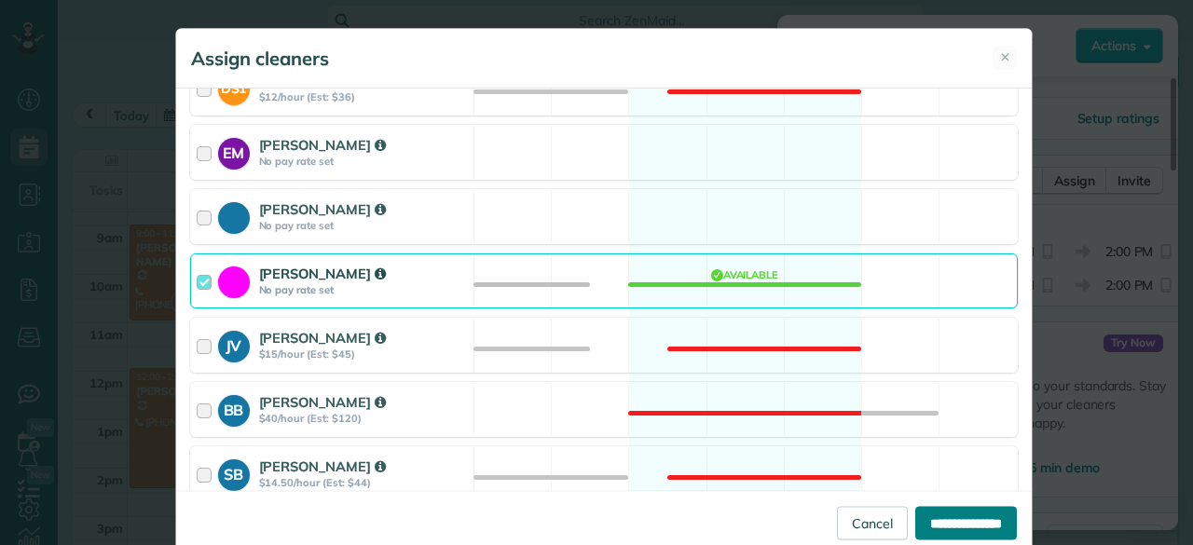
click at [959, 521] on input "**********" at bounding box center [966, 523] width 102 height 34
type input "**********"
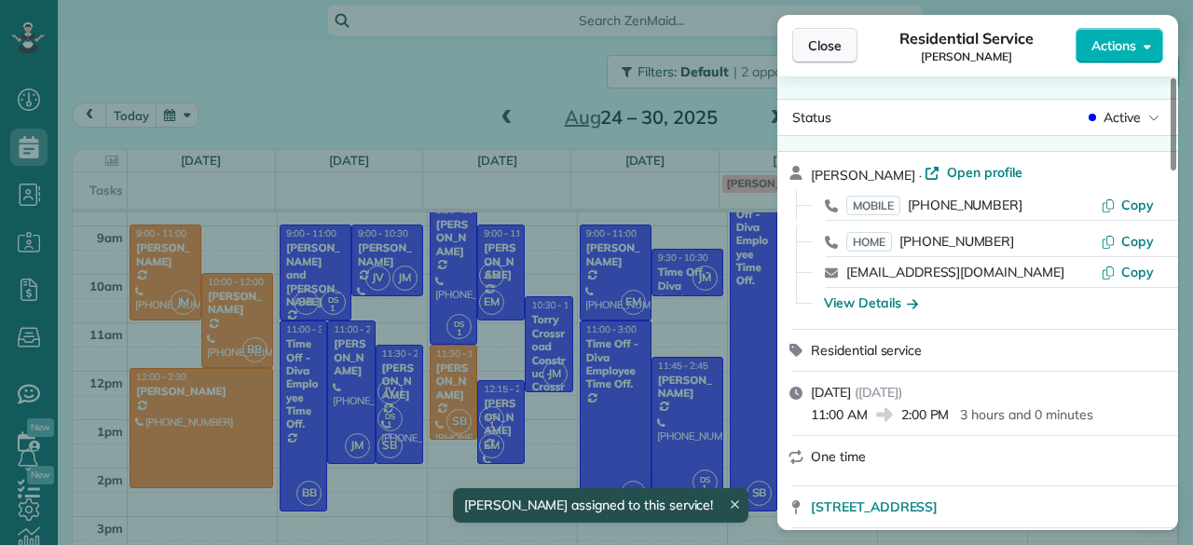
click at [835, 42] on span "Close" at bounding box center [825, 45] width 34 height 19
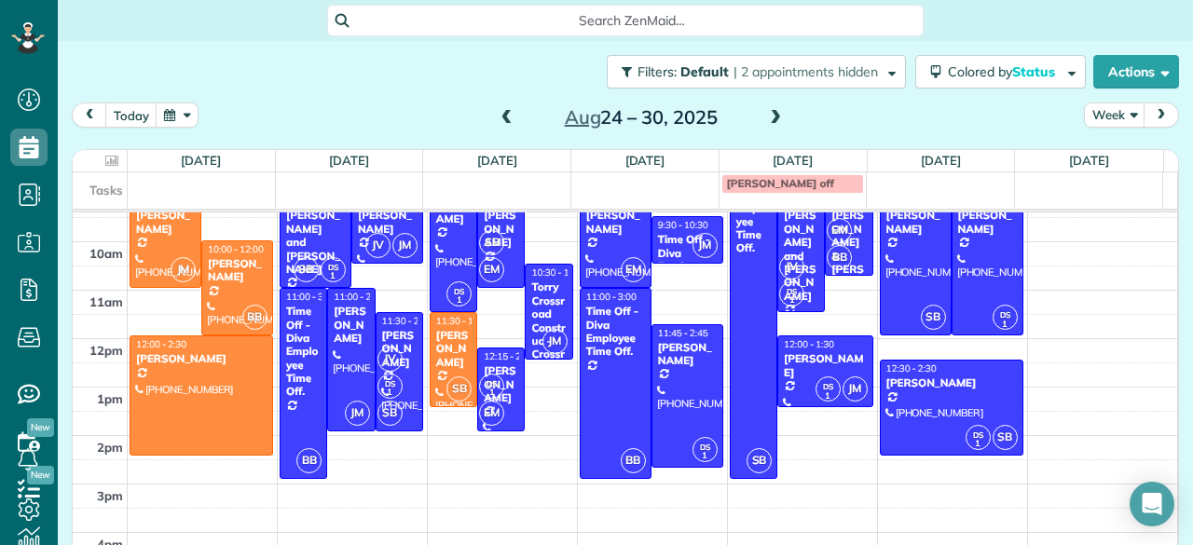
scroll to position [85, 0]
